Goal: Transaction & Acquisition: Download file/media

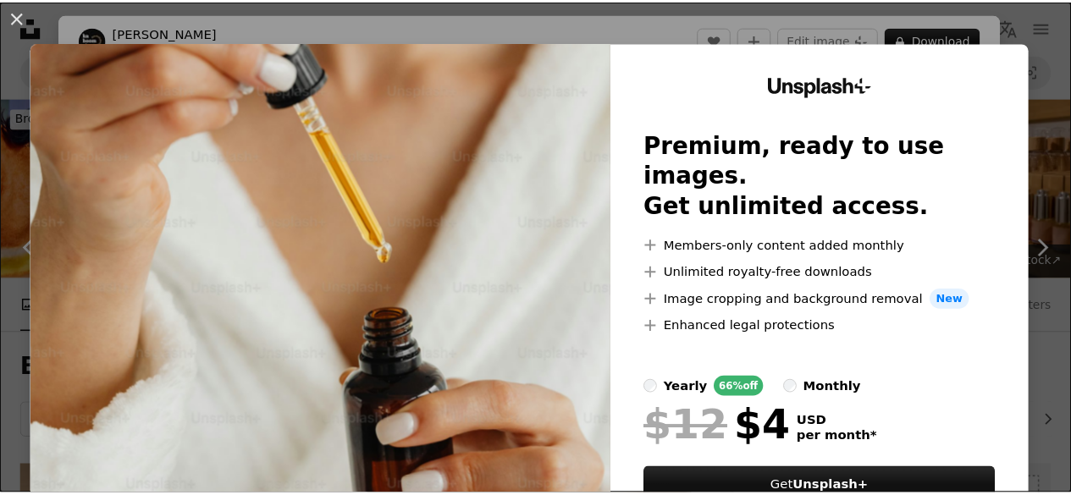
scroll to position [881, 0]
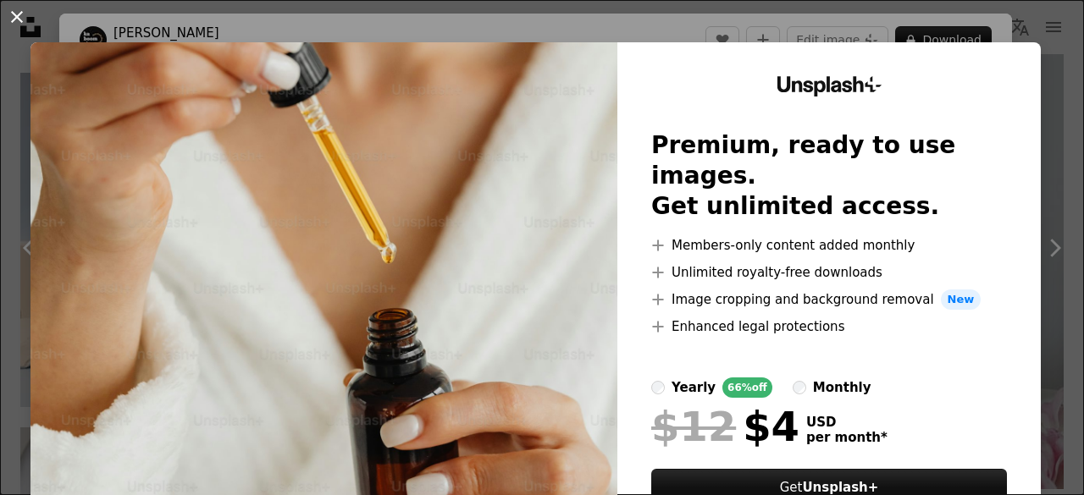
click at [14, 14] on button "An X shape" at bounding box center [17, 17] width 20 height 20
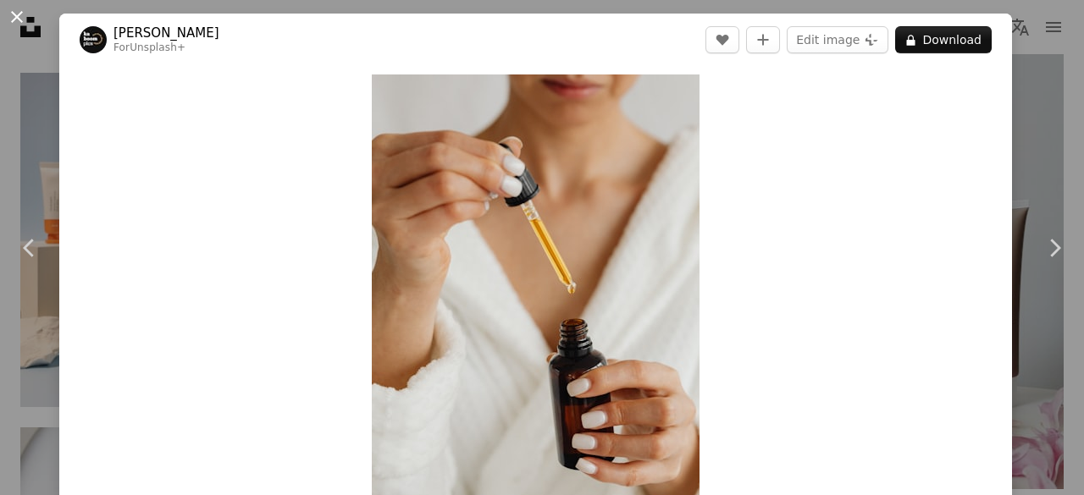
click at [12, 19] on button "An X shape" at bounding box center [17, 17] width 20 height 20
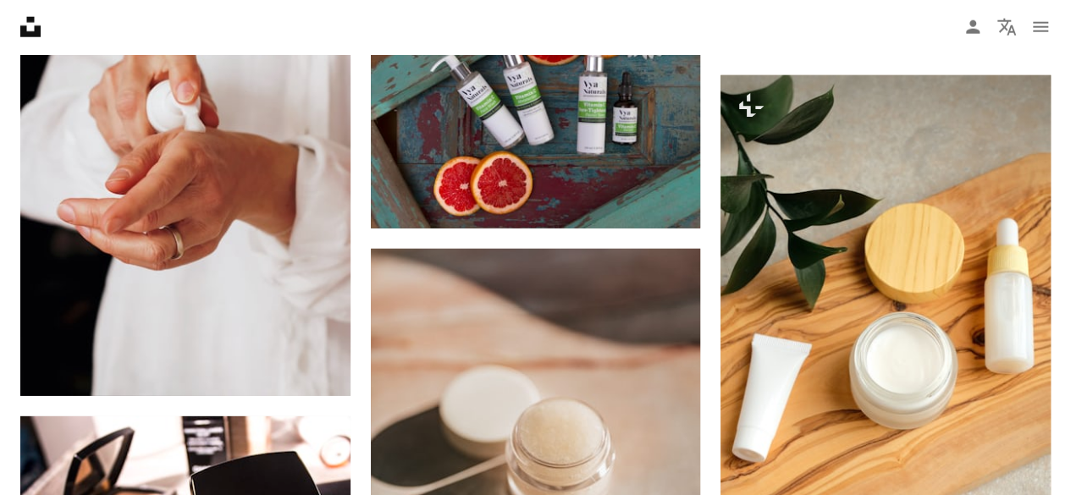
scroll to position [2236, 0]
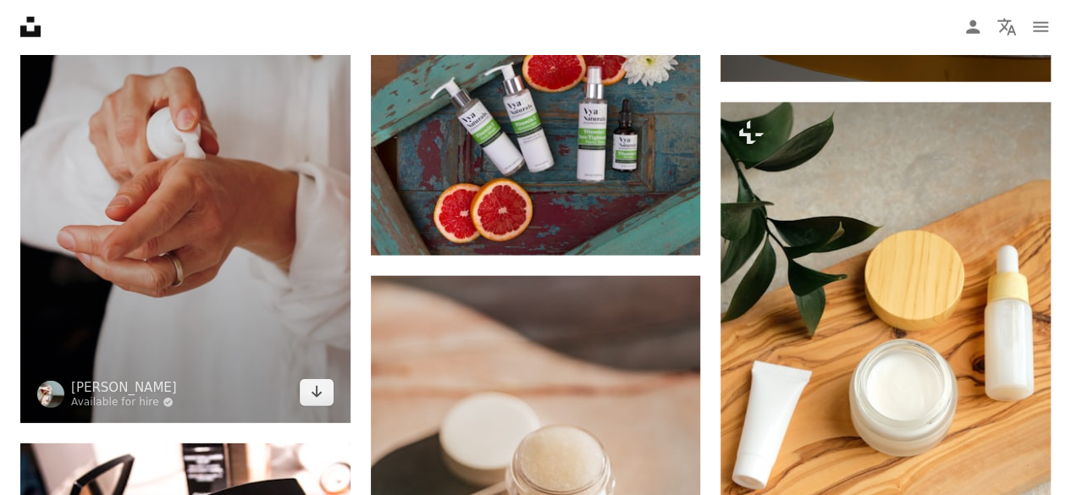
click at [231, 188] on img at bounding box center [185, 175] width 330 height 495
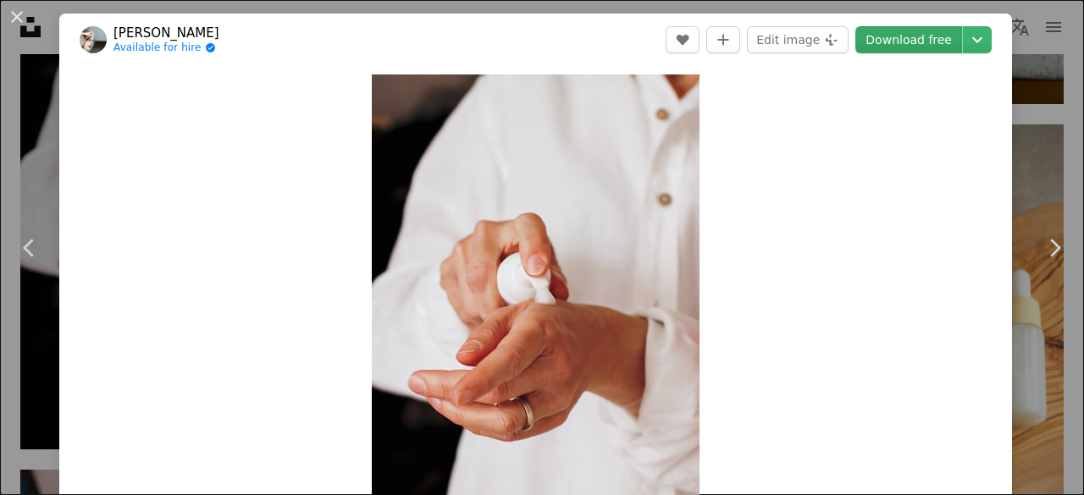
click at [889, 47] on link "Download free" at bounding box center [908, 39] width 107 height 27
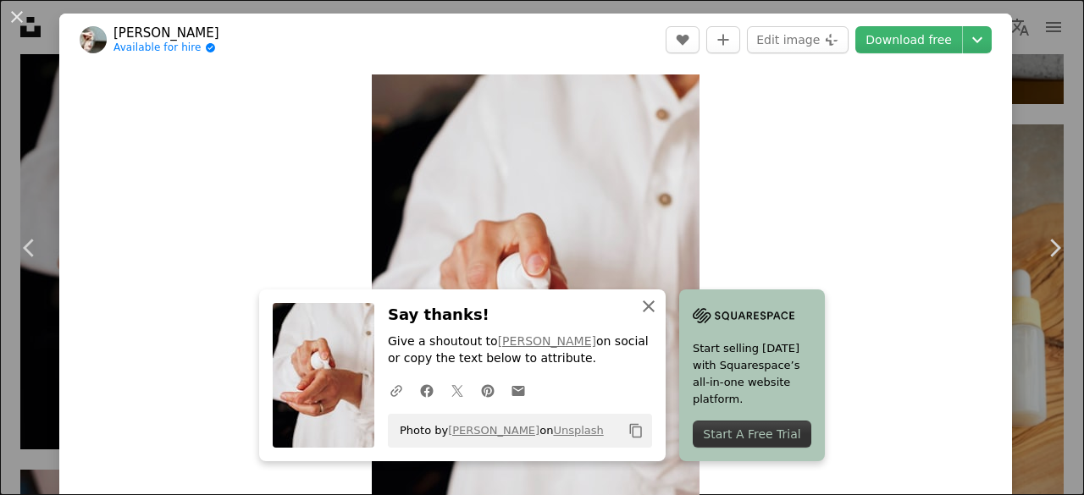
click at [644, 303] on icon "An X shape" at bounding box center [649, 306] width 20 height 20
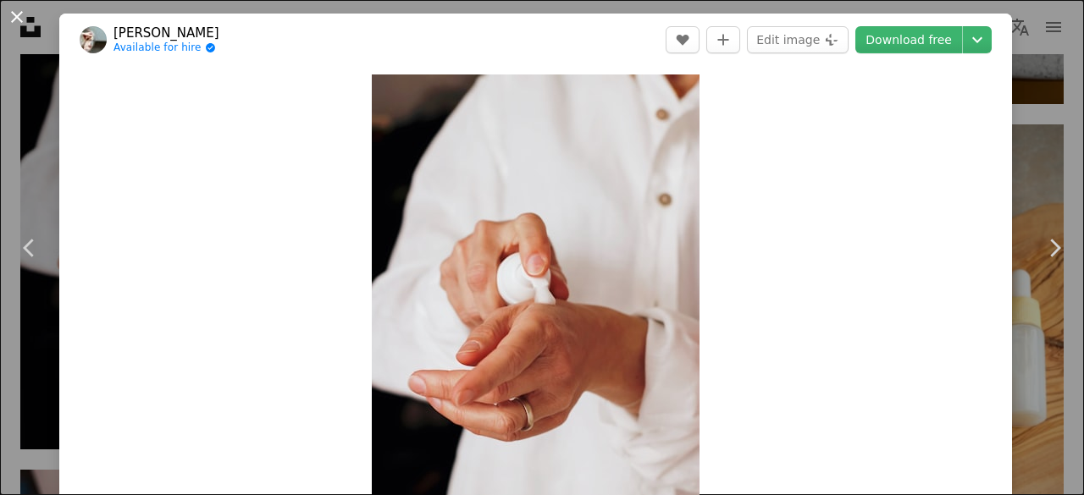
click at [15, 19] on button "An X shape" at bounding box center [17, 17] width 20 height 20
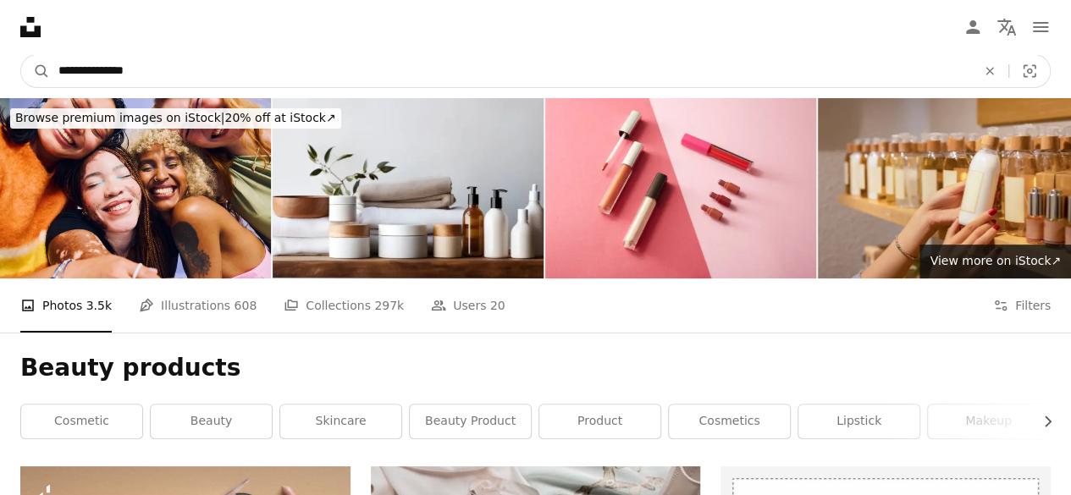
click at [186, 66] on input "**********" at bounding box center [510, 71] width 921 height 32
type input "*"
type input "********"
click at [21, 55] on button "A magnifying glass" at bounding box center [35, 71] width 29 height 32
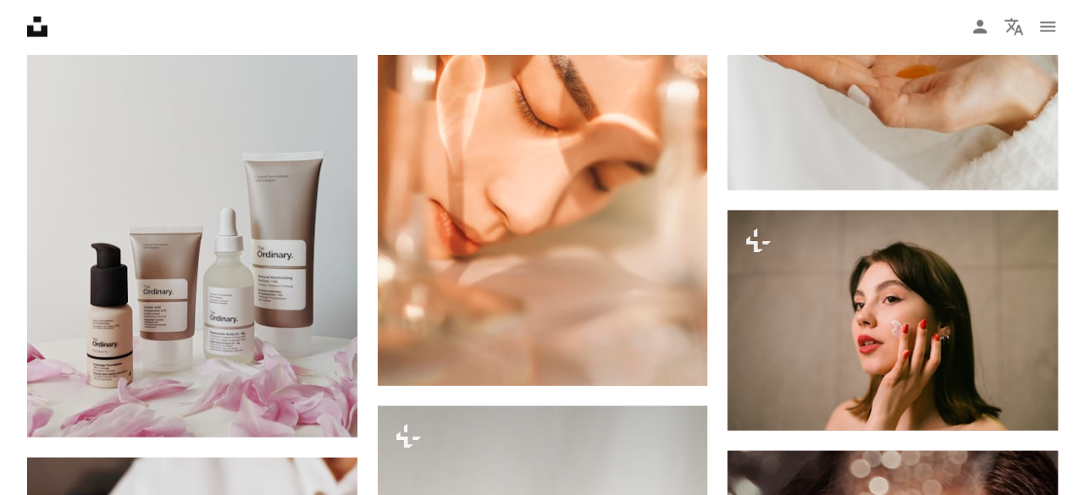
scroll to position [1692, 0]
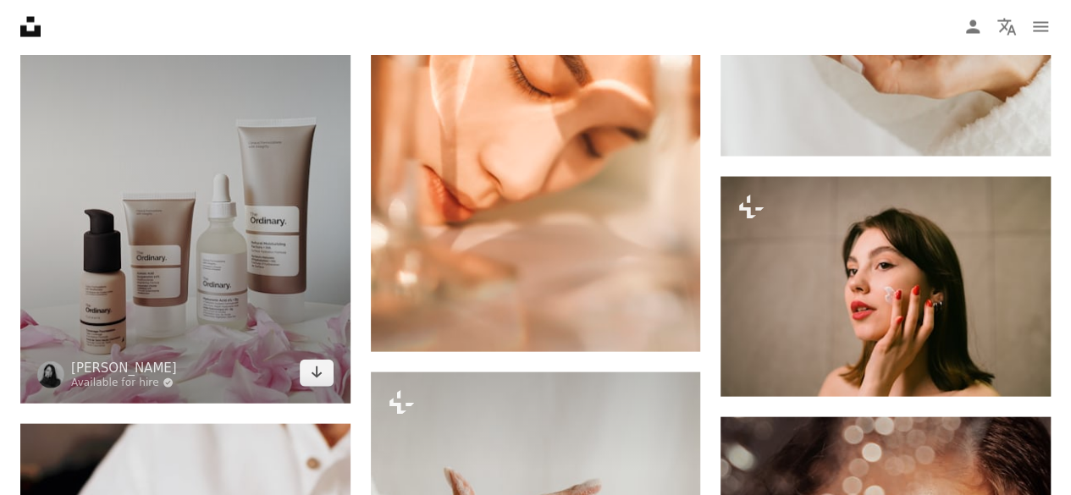
click at [223, 185] on img at bounding box center [185, 184] width 330 height 440
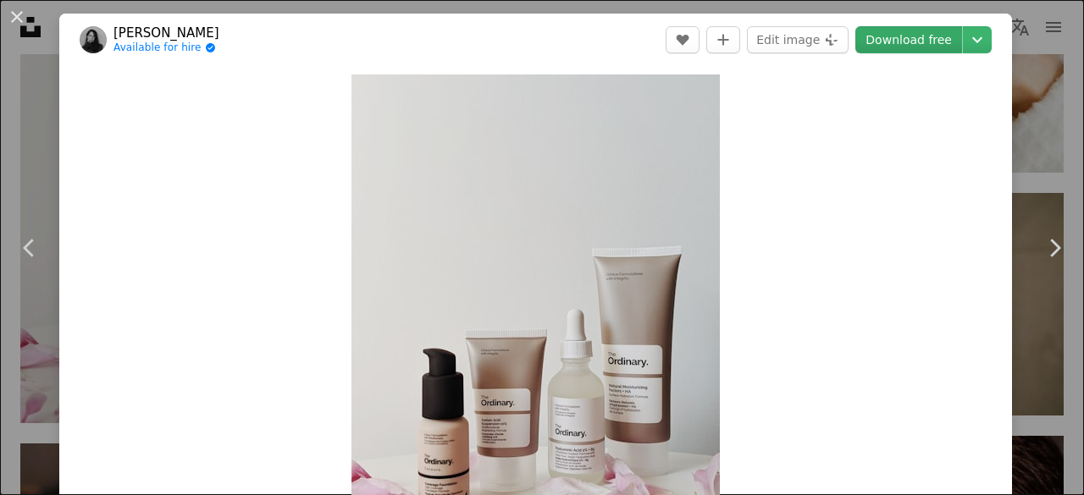
click at [888, 30] on link "Download free" at bounding box center [908, 39] width 107 height 27
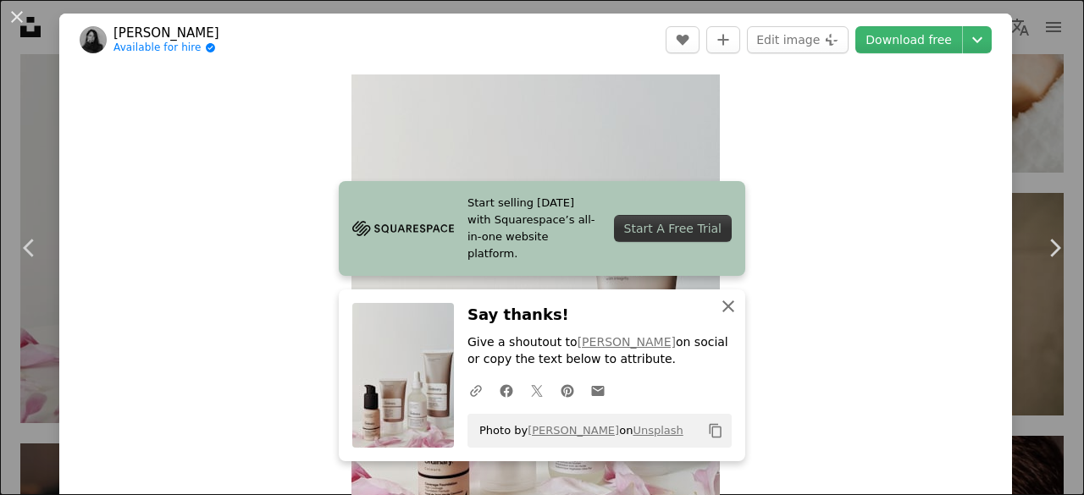
click at [722, 305] on icon "An X shape" at bounding box center [728, 306] width 20 height 20
